Goal: Task Accomplishment & Management: Manage account settings

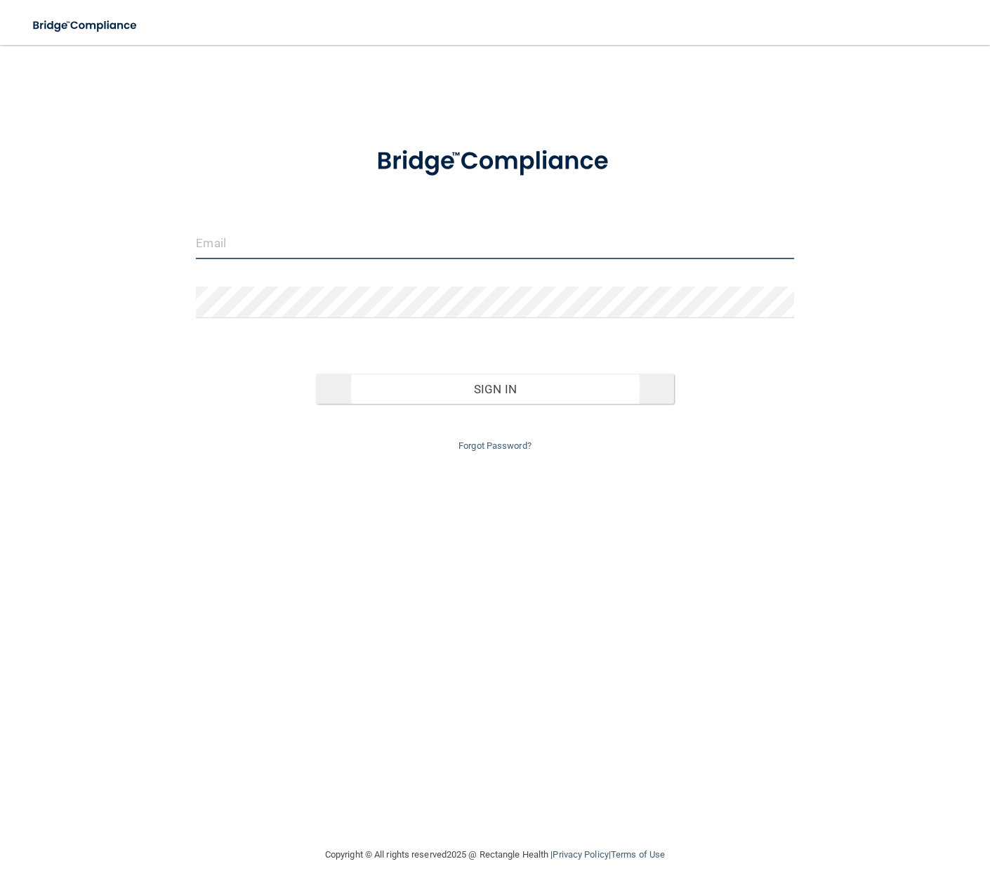
type input "[EMAIL_ADDRESS][DOMAIN_NAME]"
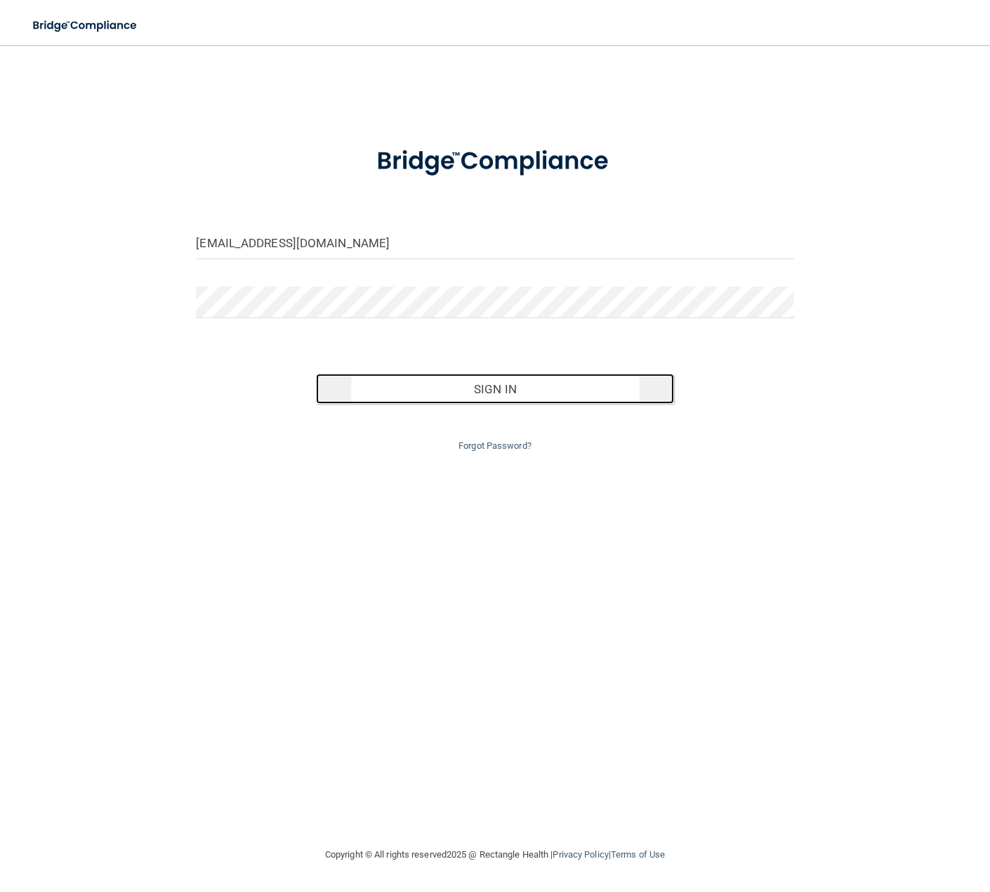
click at [489, 390] on button "Sign In" at bounding box center [495, 389] width 359 height 31
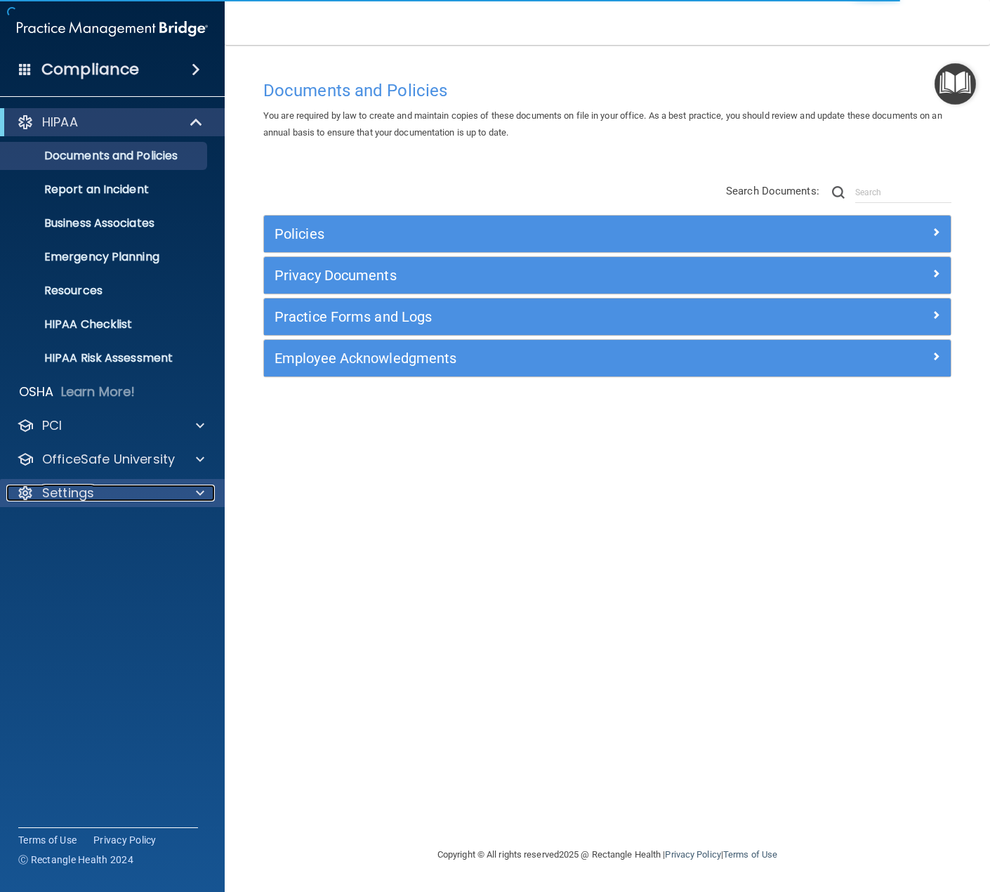
click at [81, 489] on p "Settings" at bounding box center [68, 492] width 52 height 17
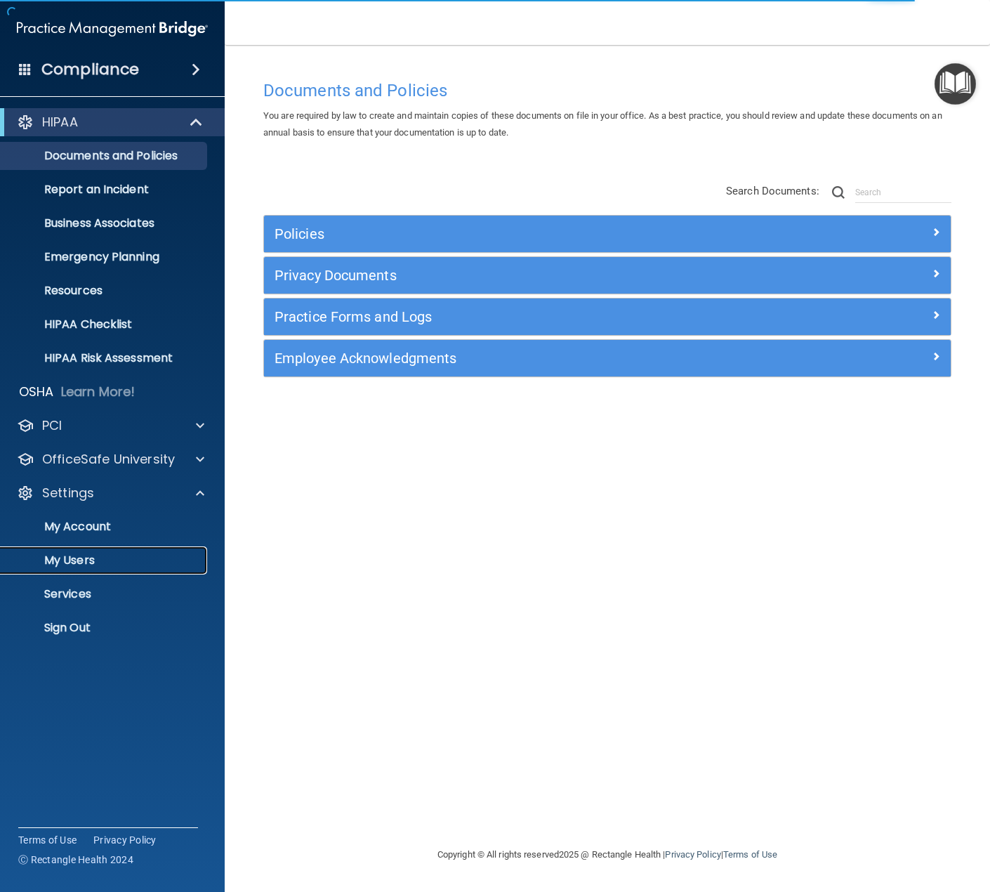
click at [74, 562] on p "My Users" at bounding box center [105, 560] width 192 height 14
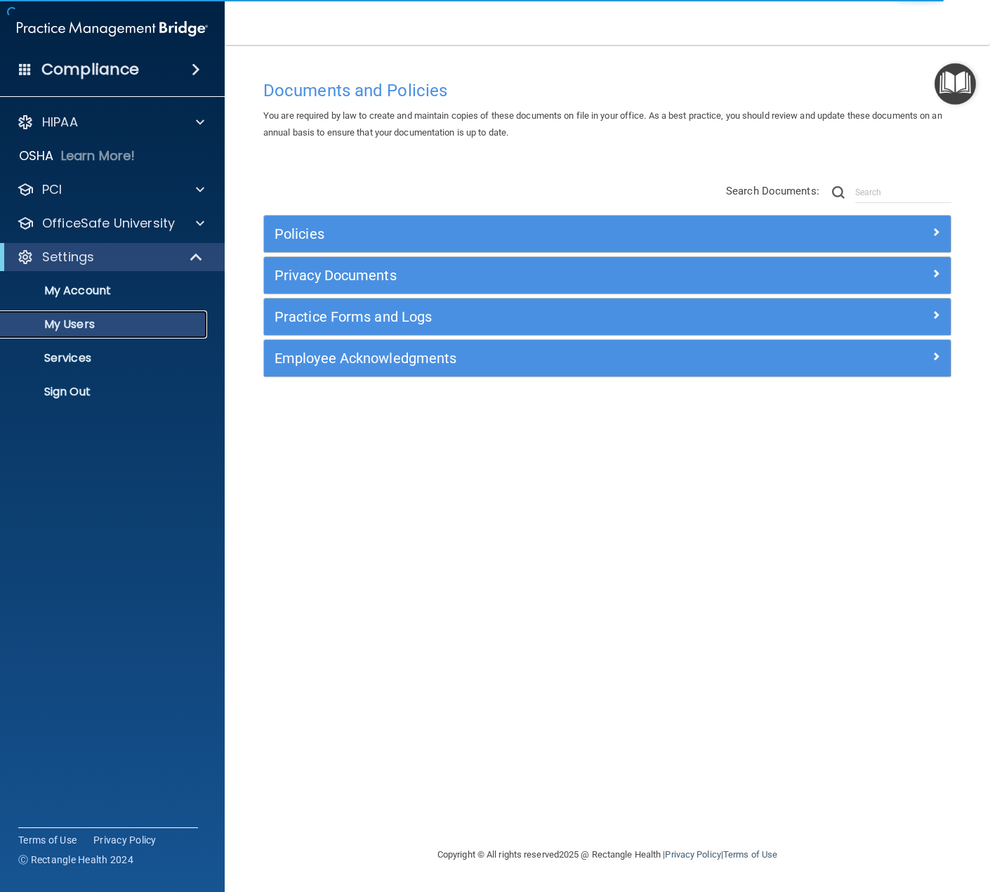
select select "20"
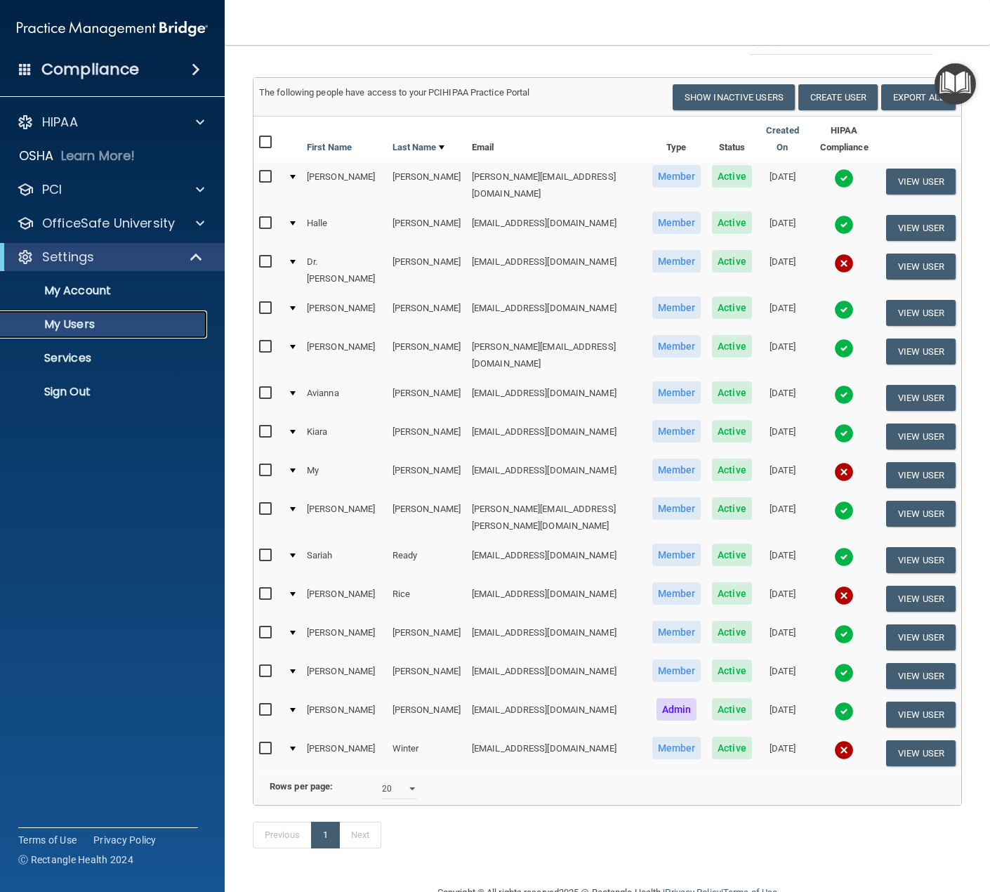
scroll to position [114, 0]
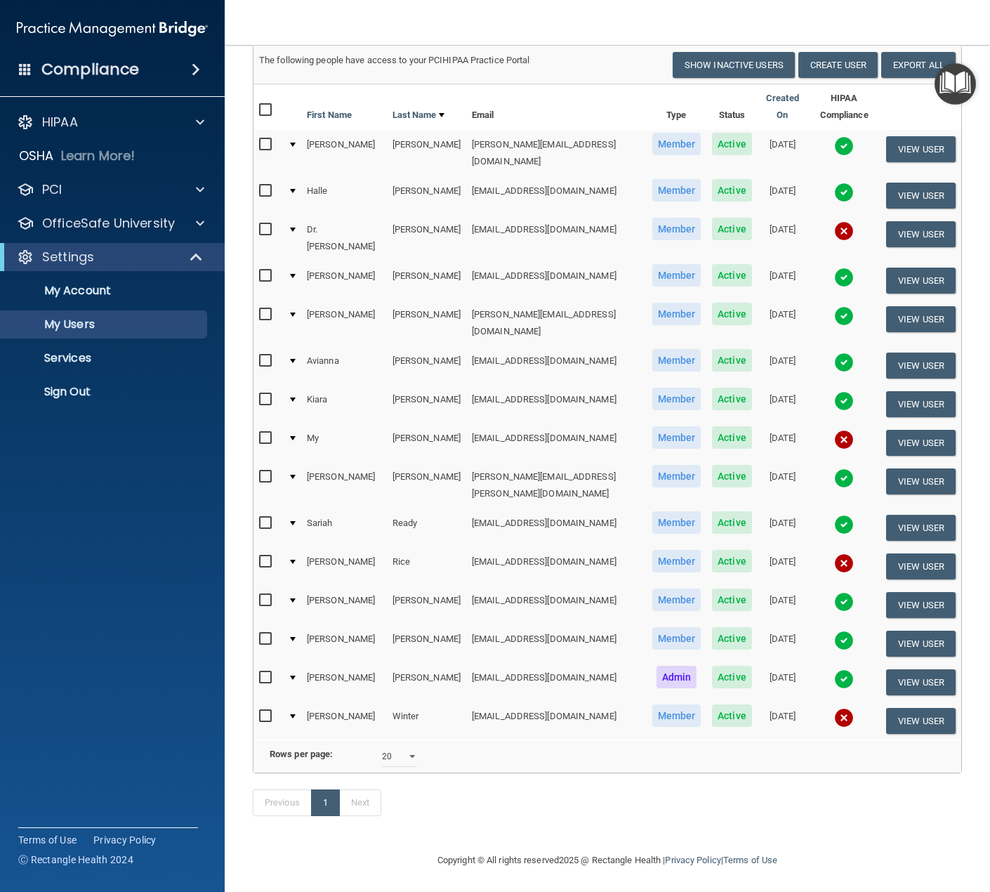
click at [834, 708] on img at bounding box center [844, 718] width 20 height 20
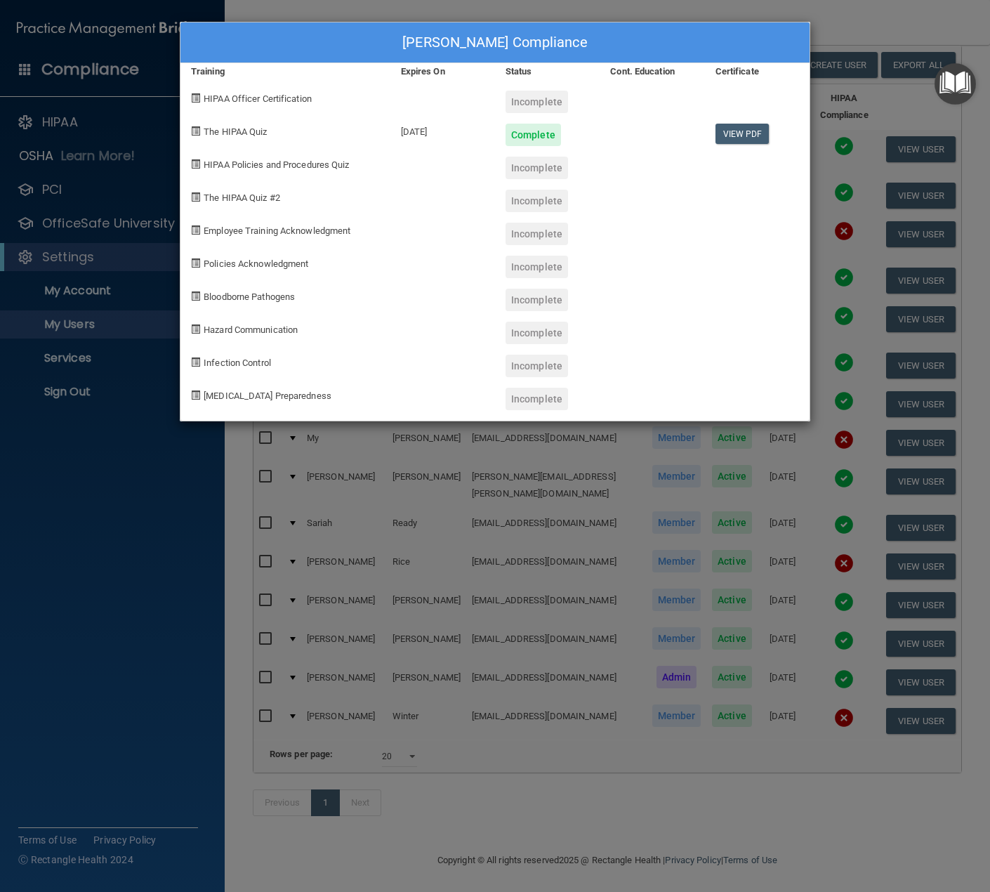
drag, startPoint x: 147, startPoint y: 466, endPoint x: 143, endPoint y: 476, distance: 10.7
click at [147, 468] on div "[PERSON_NAME] Compliance Training Expires On Status Cont. Education Certificate…" at bounding box center [495, 446] width 990 height 892
